Goal: Obtain resource: Obtain resource

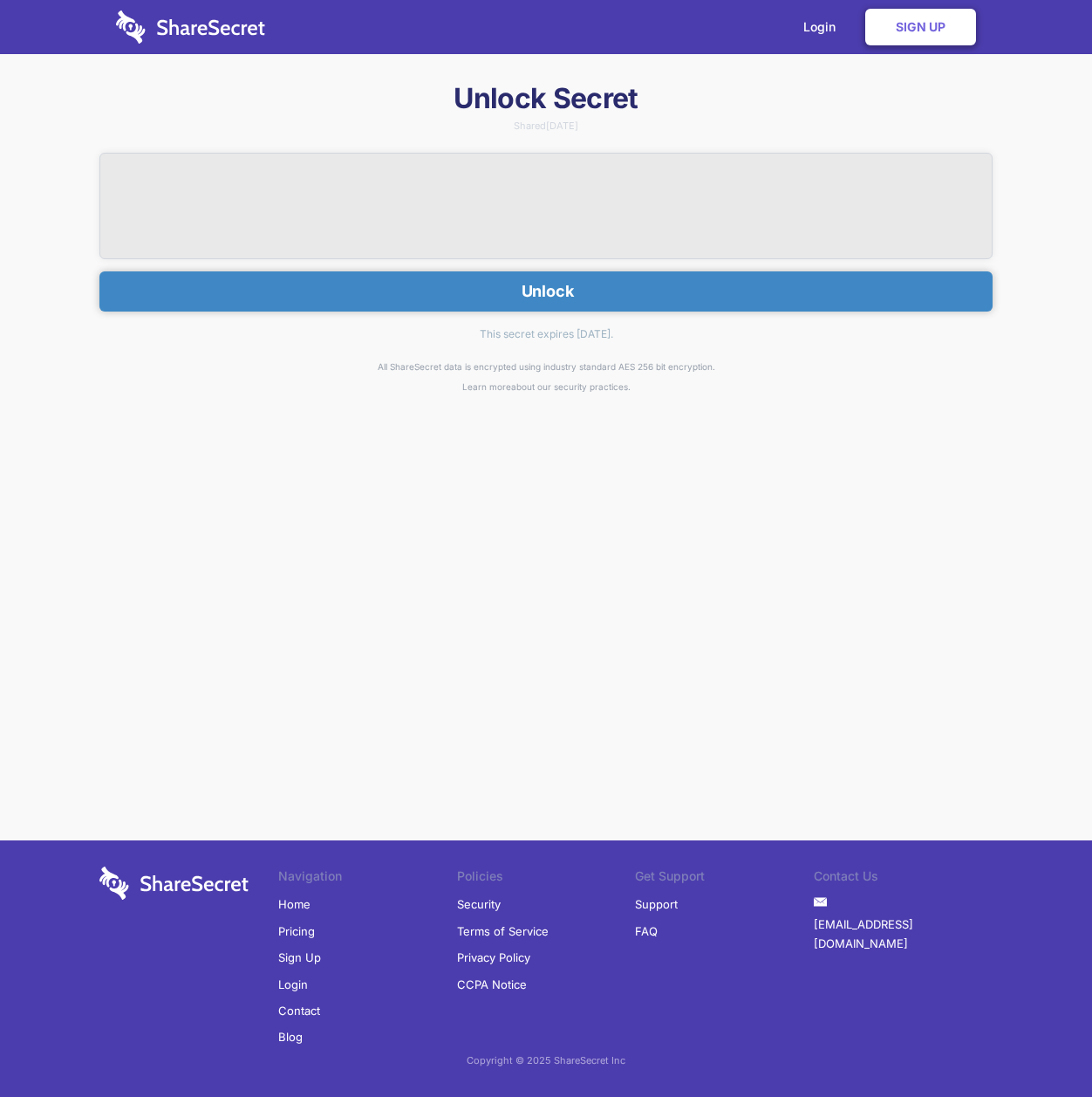
click at [37, 84] on div "Unlock Secret Shared [DATE] Unlock This secret expires [DATE]. All ShareSecret …" at bounding box center [546, 366] width 1092 height 572
click at [504, 289] on button "Unlock" at bounding box center [546, 291] width 893 height 41
click at [547, 291] on button "Unlock" at bounding box center [546, 291] width 893 height 41
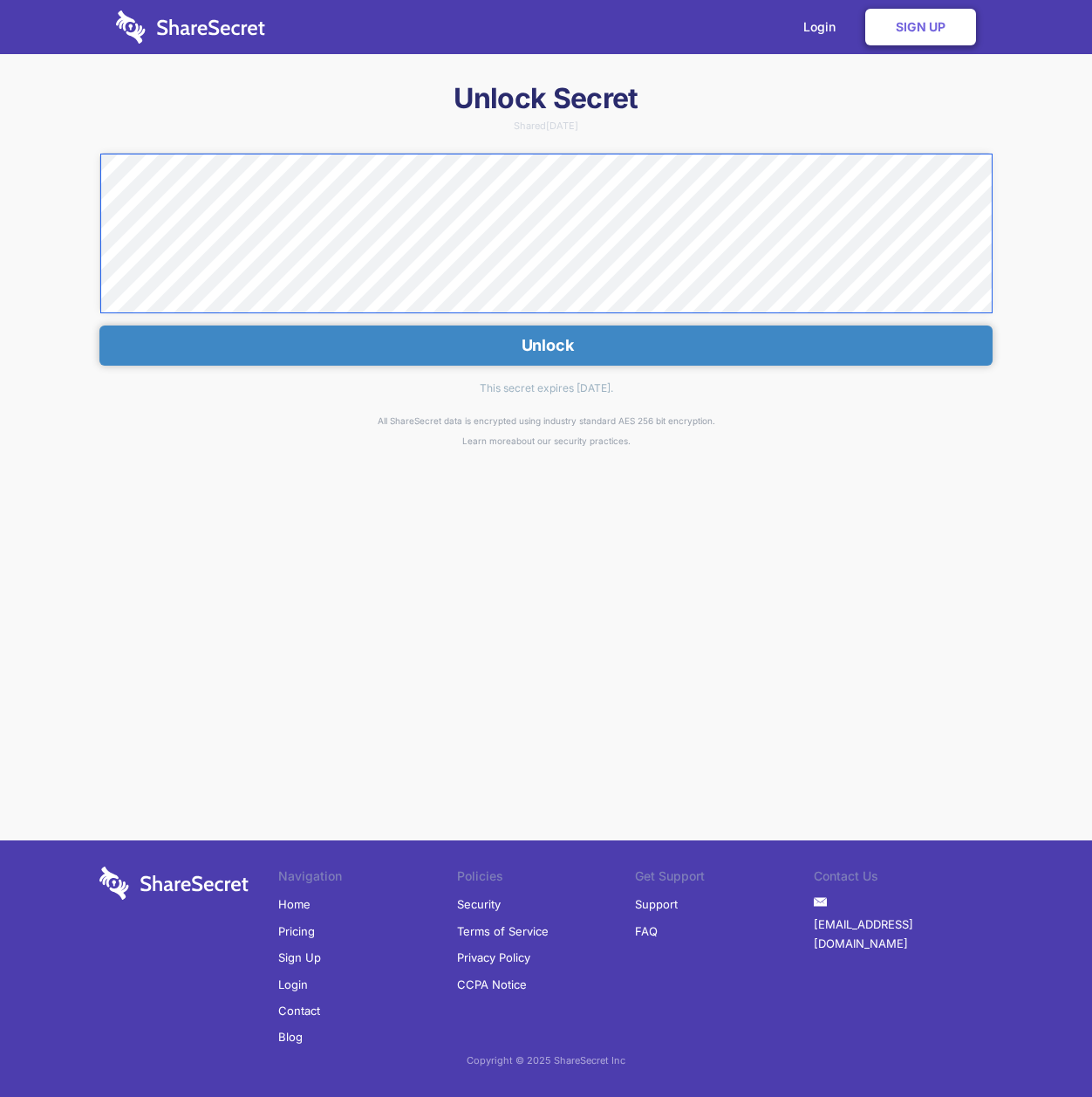
click at [46, 153] on div "Unlock Secret Shared [DATE] Unlock This secret expires [DATE]. All ShareSecret …" at bounding box center [546, 393] width 1092 height 627
